Goal: Task Accomplishment & Management: Manage account settings

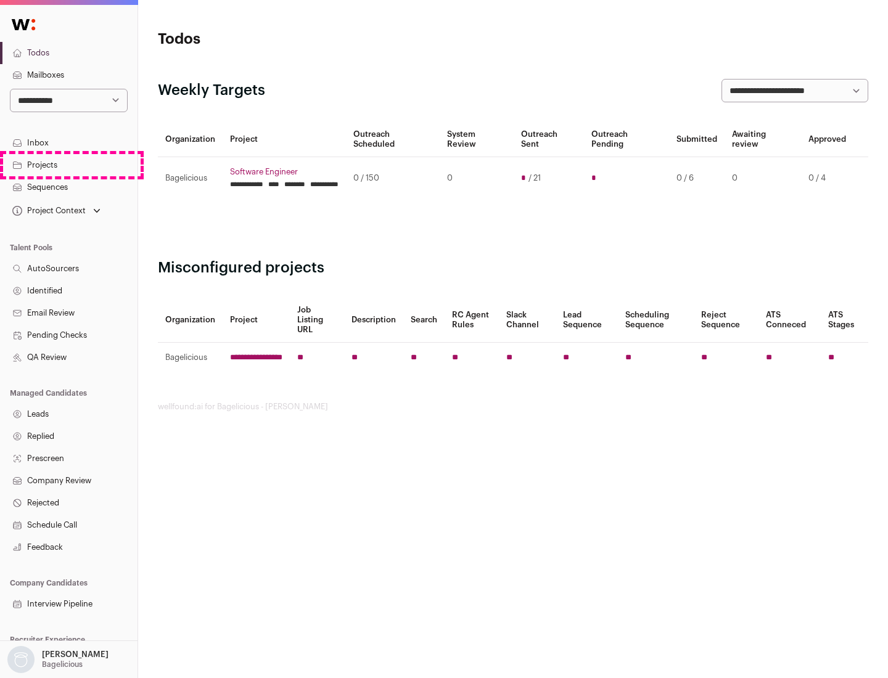
click at [68, 165] on link "Projects" at bounding box center [68, 165] width 137 height 22
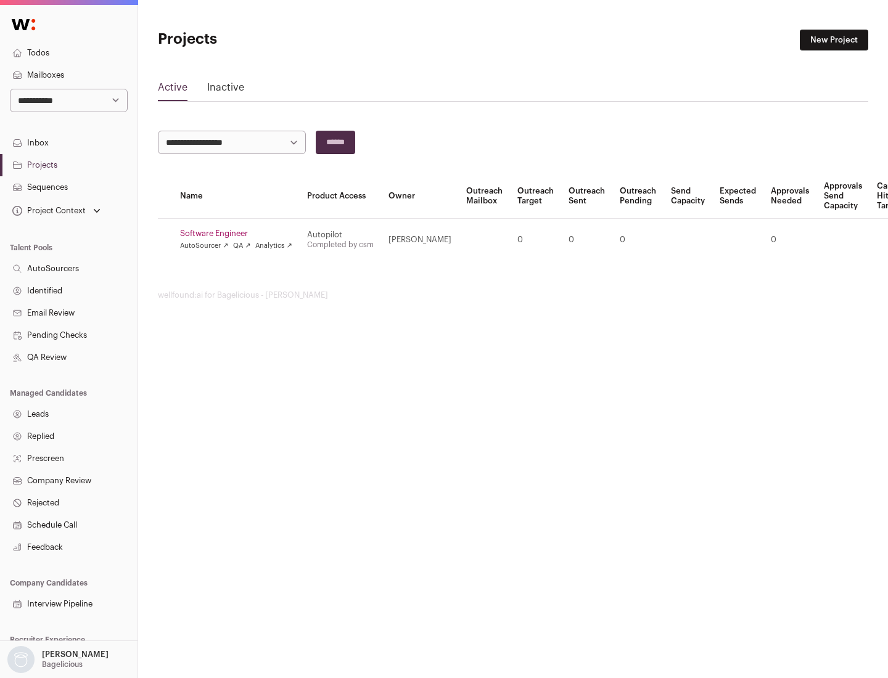
click at [240, 234] on link "Software Engineer" at bounding box center [236, 234] width 112 height 10
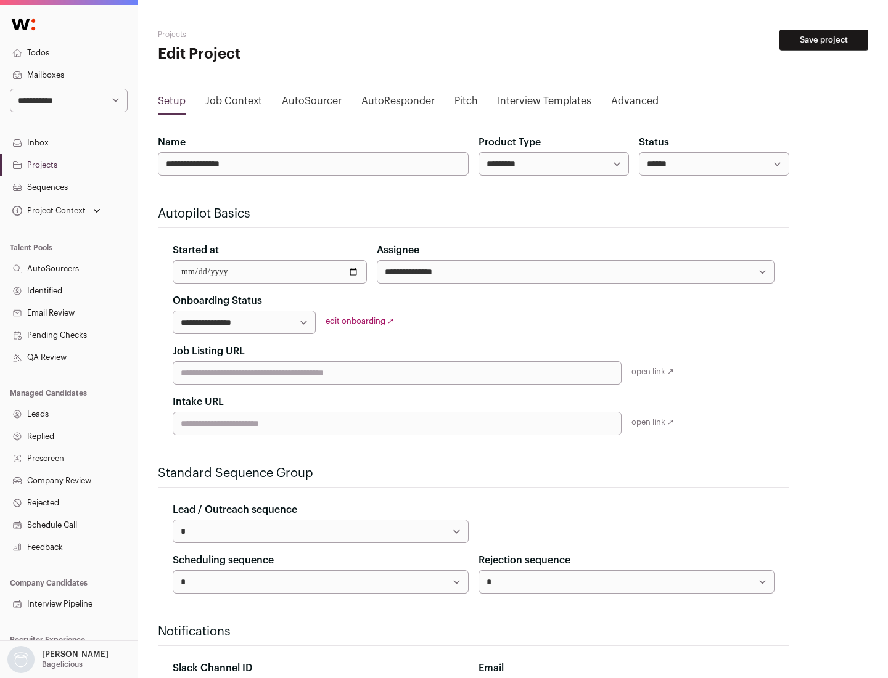
click at [824, 40] on button "Save project" at bounding box center [823, 40] width 89 height 21
